Goal: Information Seeking & Learning: Understand process/instructions

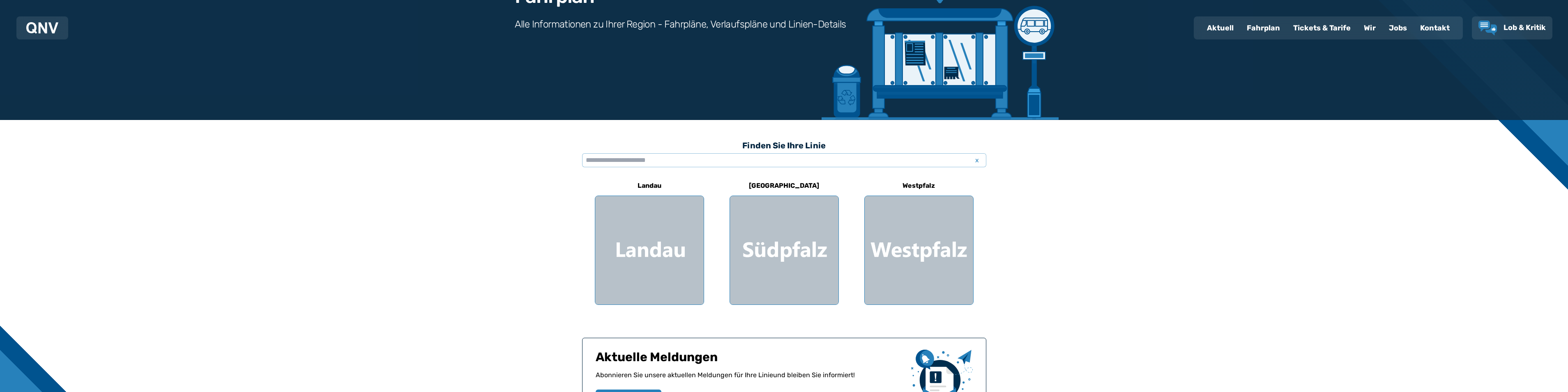
scroll to position [165, 0]
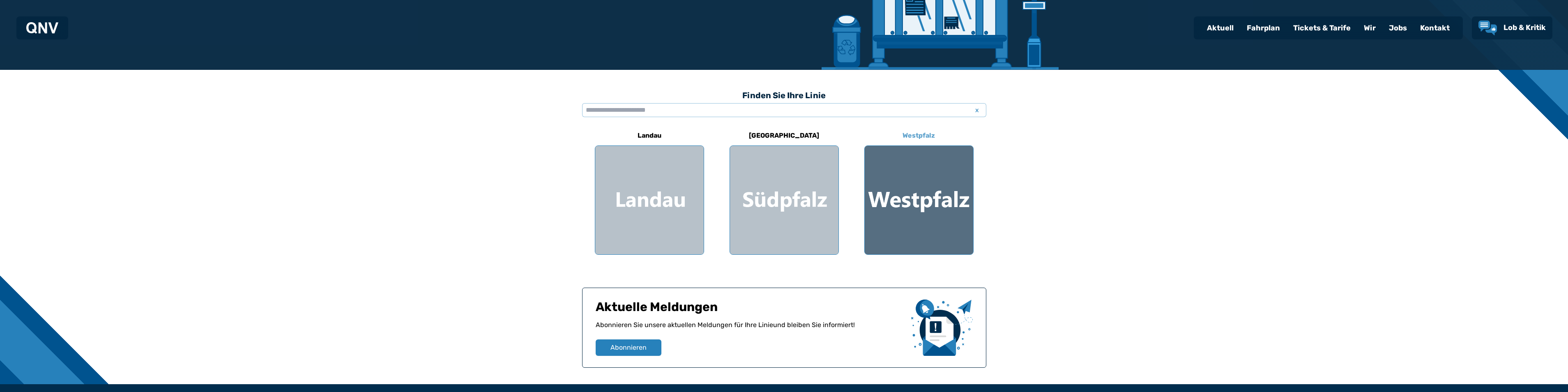
click at [917, 190] on div at bounding box center [918, 200] width 108 height 108
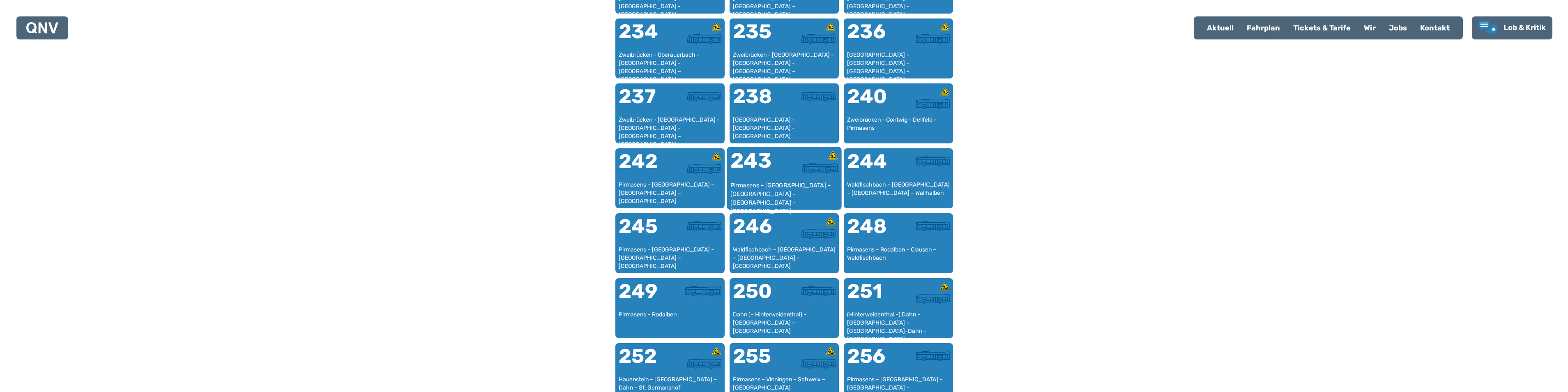
scroll to position [829, 0]
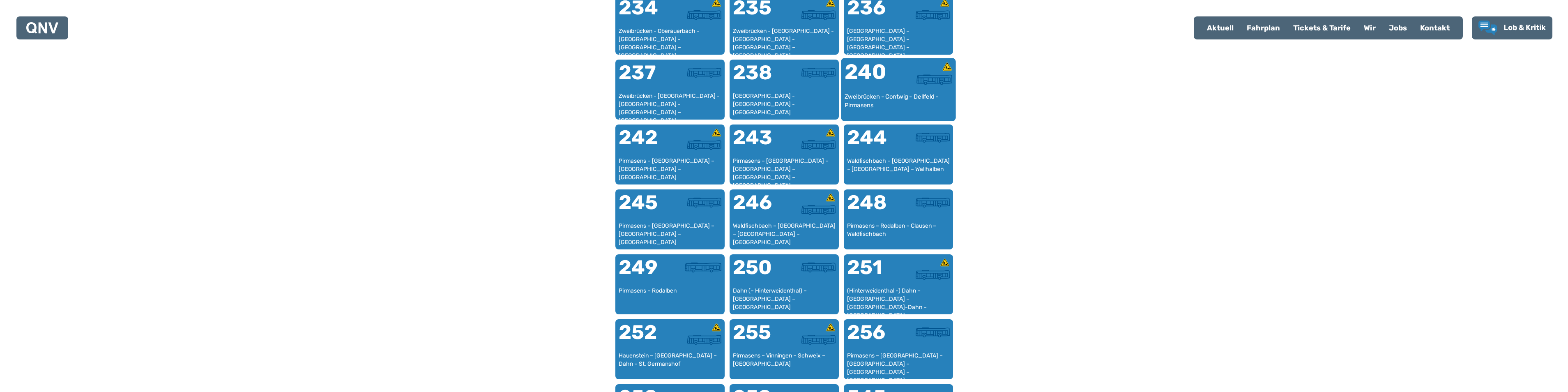
click at [911, 94] on div "Zweibrücken - Contwig - Dellfeld - Pirmasens" at bounding box center [898, 105] width 108 height 25
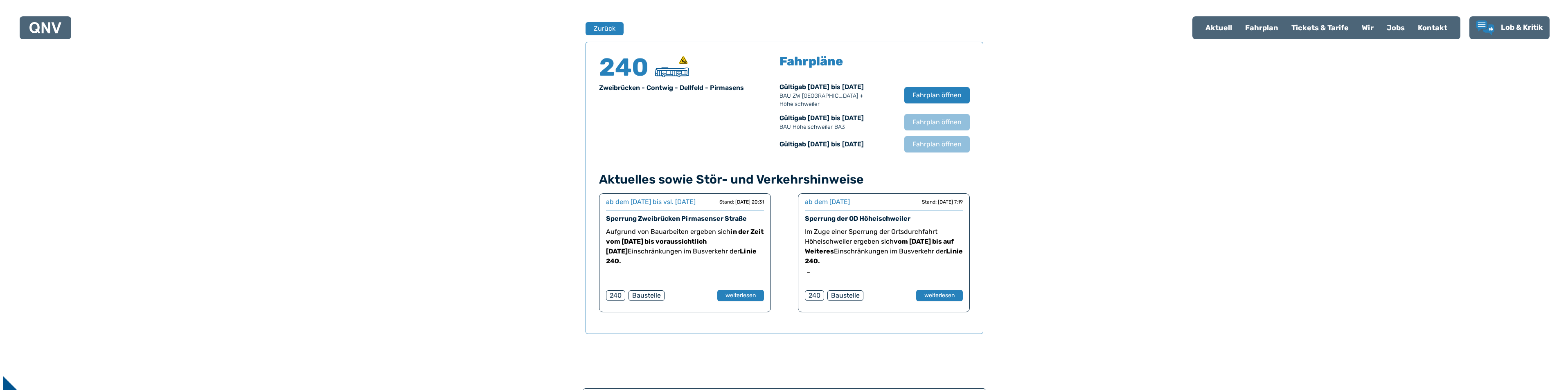
scroll to position [539, 0]
click at [926, 92] on span "Fahrplan öffnen" at bounding box center [933, 95] width 50 height 10
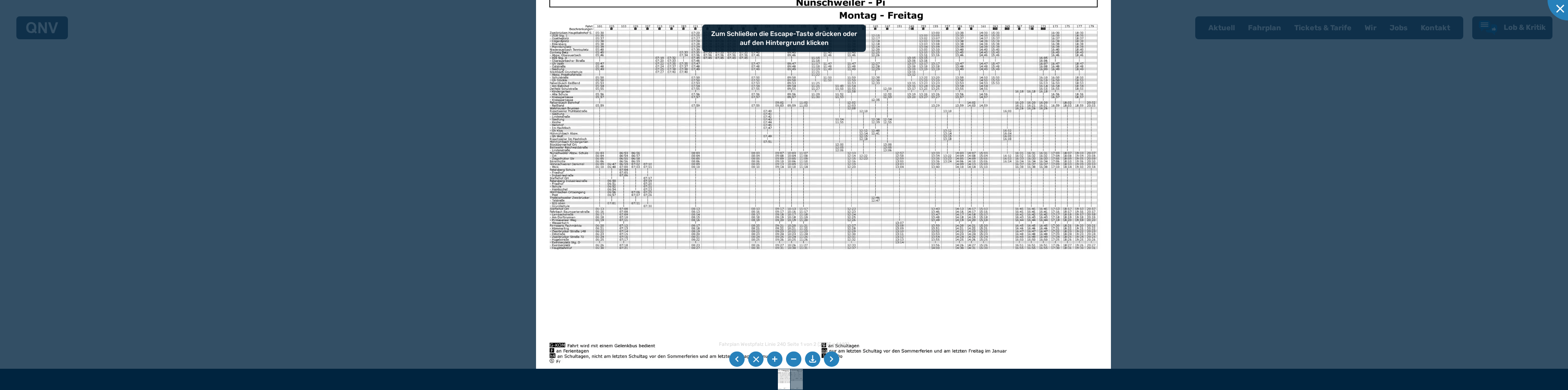
click at [833, 357] on li at bounding box center [831, 360] width 16 height 16
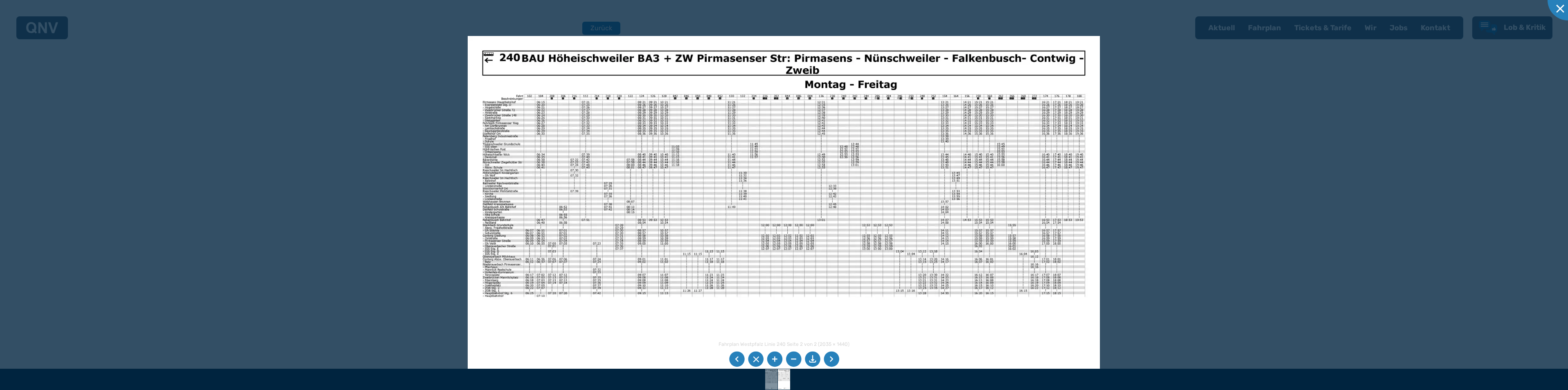
click at [581, 117] on img at bounding box center [783, 259] width 632 height 447
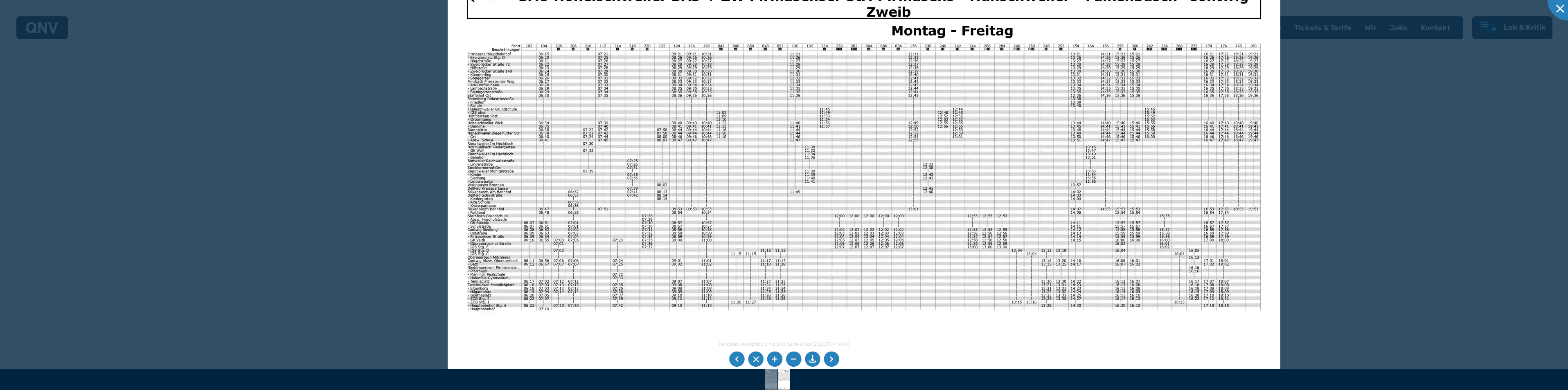
click at [503, 200] on img at bounding box center [864, 262] width 833 height 589
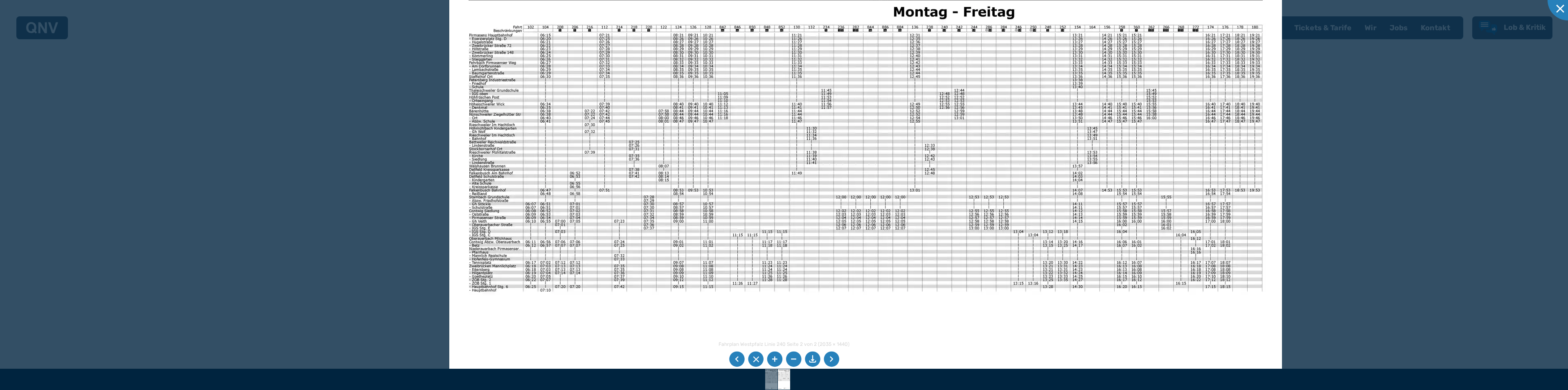
click at [563, 249] on img at bounding box center [866, 243] width 833 height 589
